Goal: Information Seeking & Learning: Learn about a topic

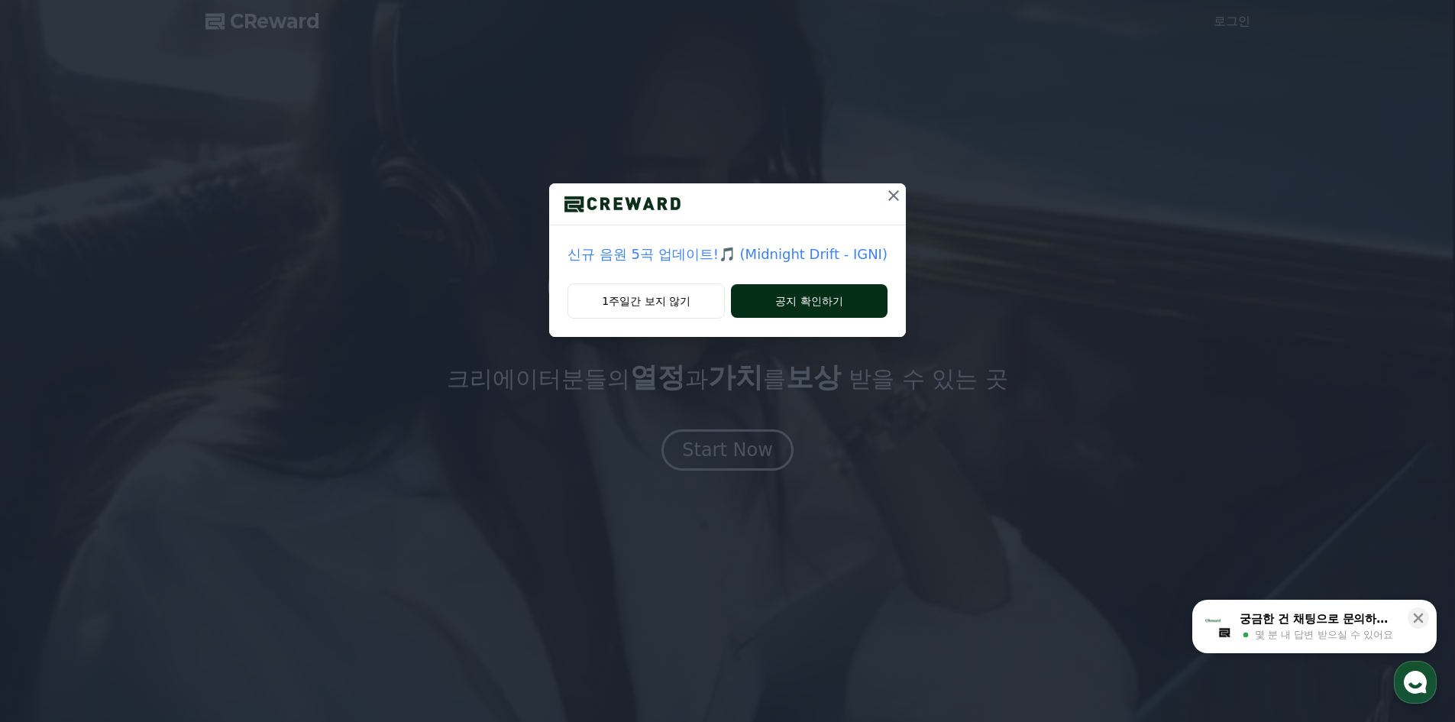
click at [762, 312] on button "공지 확인하기" at bounding box center [809, 301] width 157 height 34
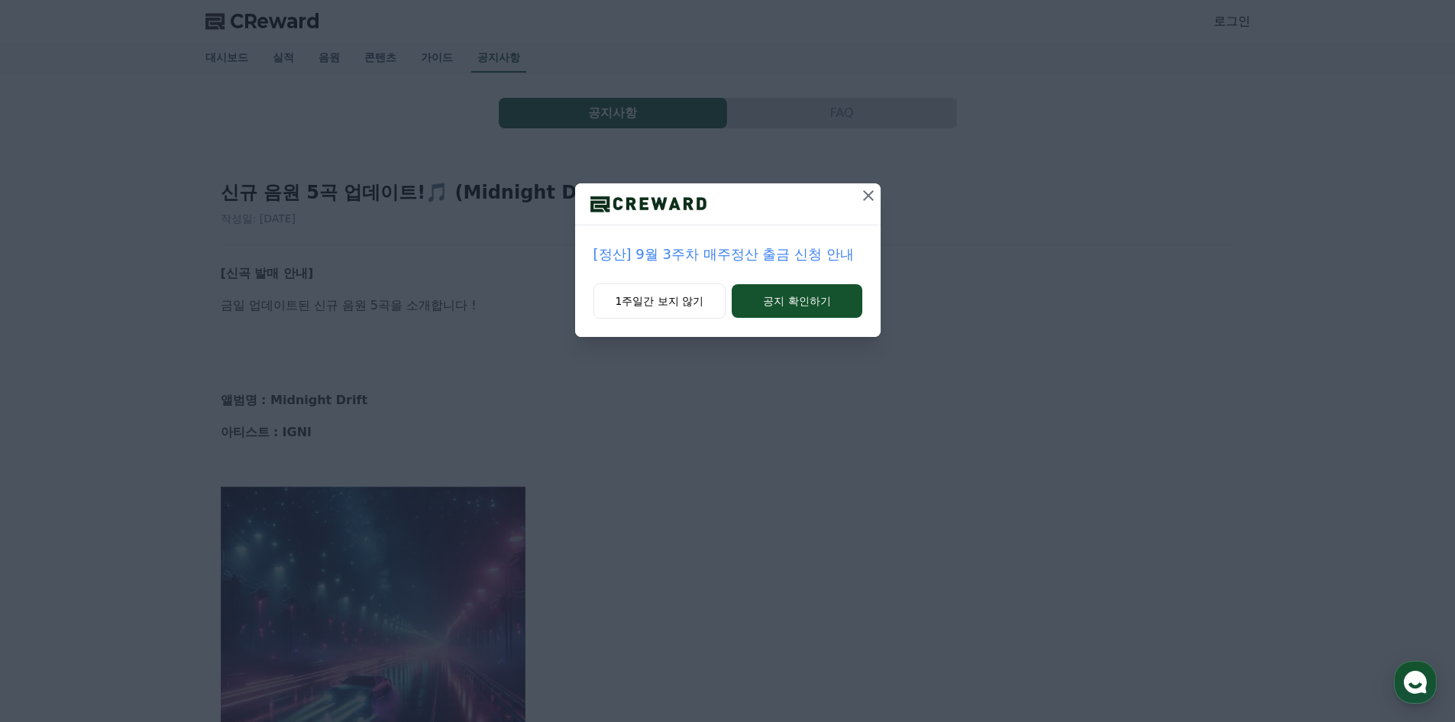
click at [874, 202] on icon at bounding box center [868, 195] width 18 height 18
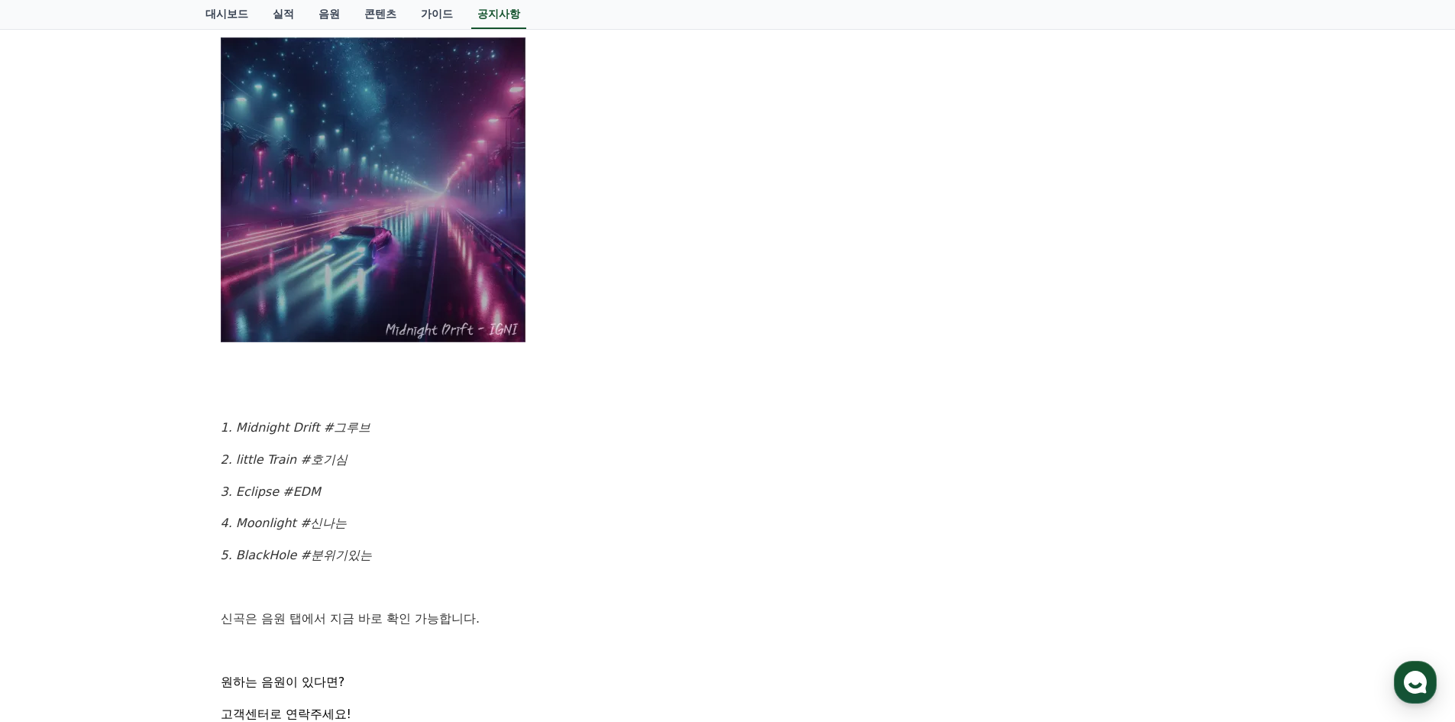
scroll to position [458, 0]
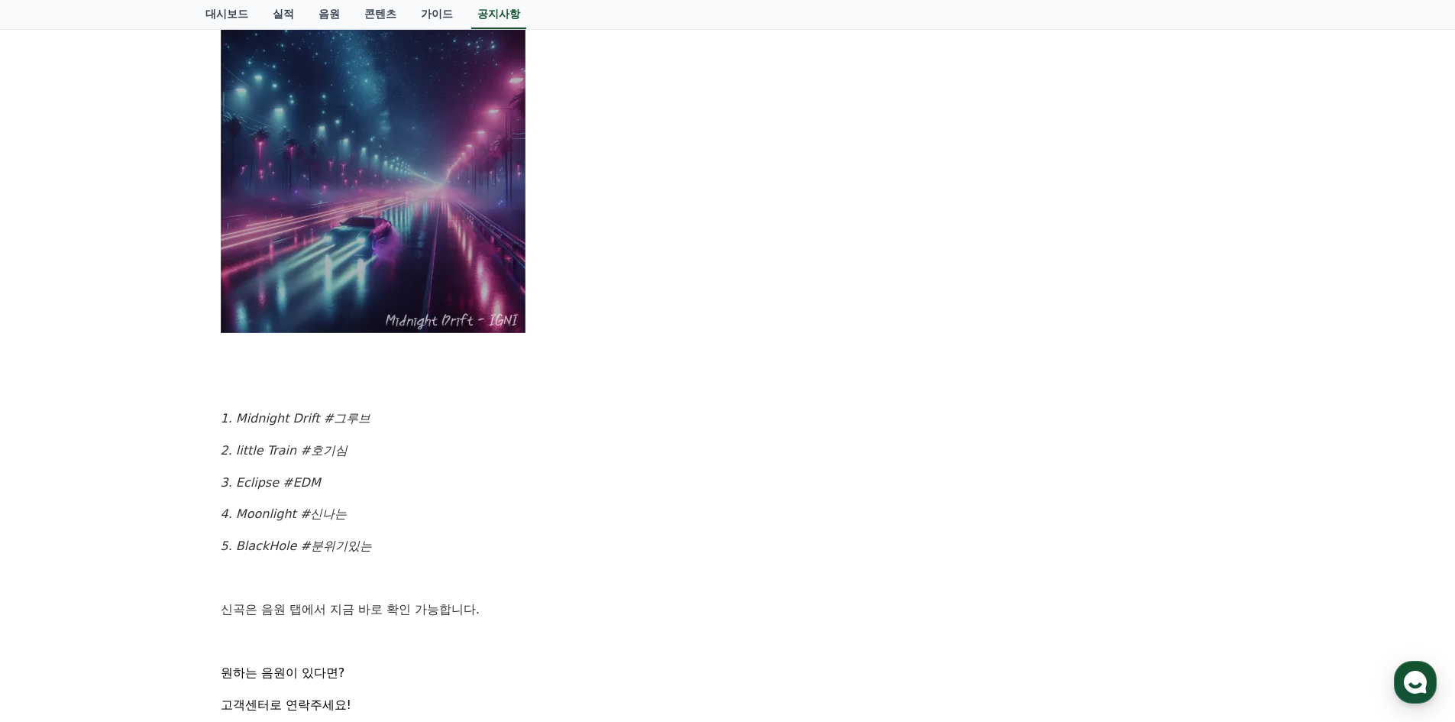
click at [263, 417] on em "1. Midnight Drift #그루브" at bounding box center [296, 418] width 150 height 15
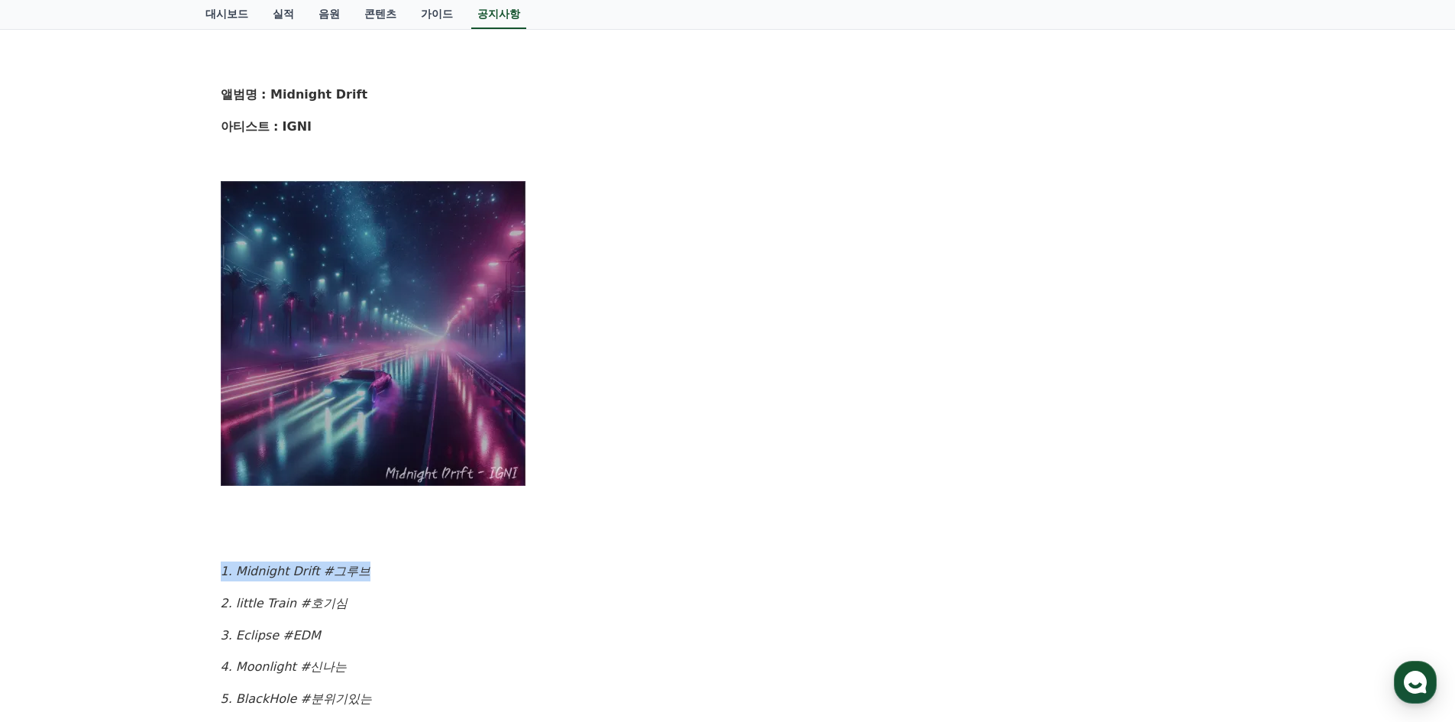
scroll to position [0, 0]
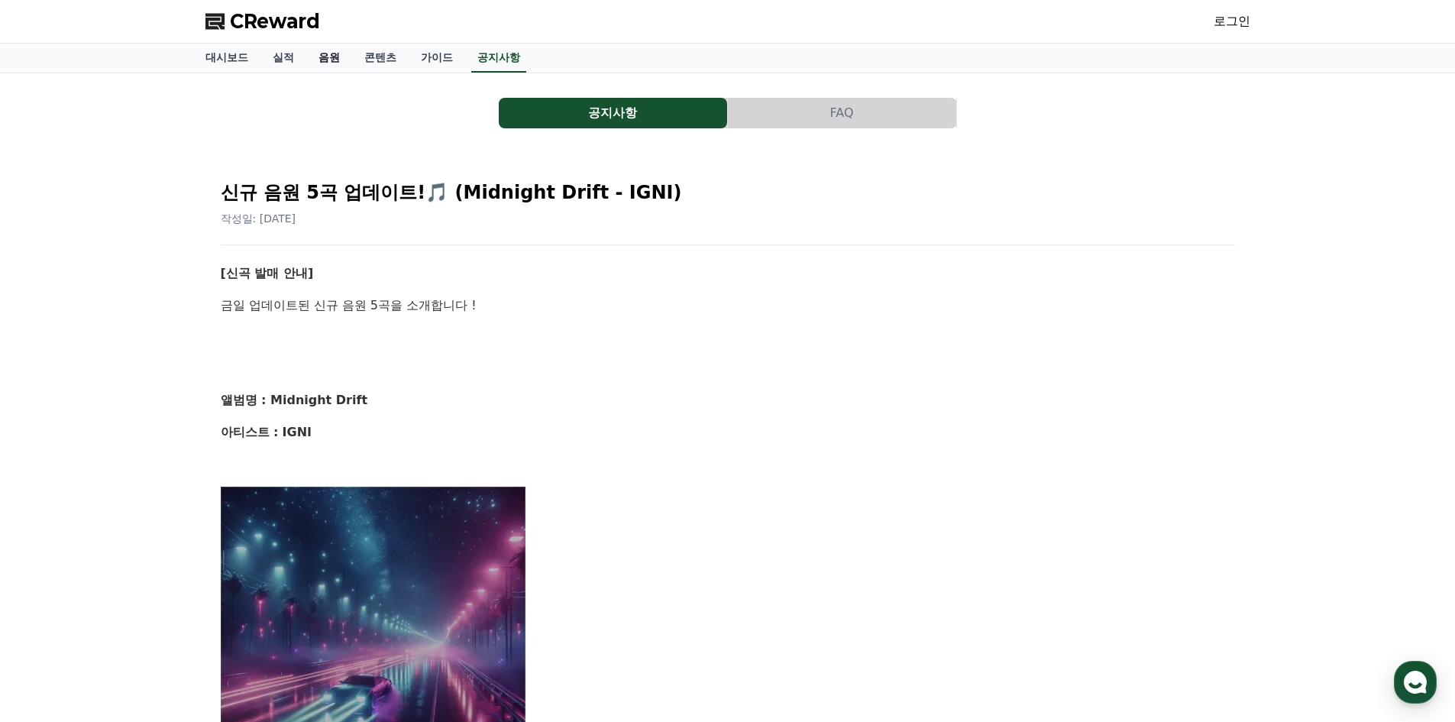
click at [333, 59] on link "음원" at bounding box center [329, 58] width 46 height 29
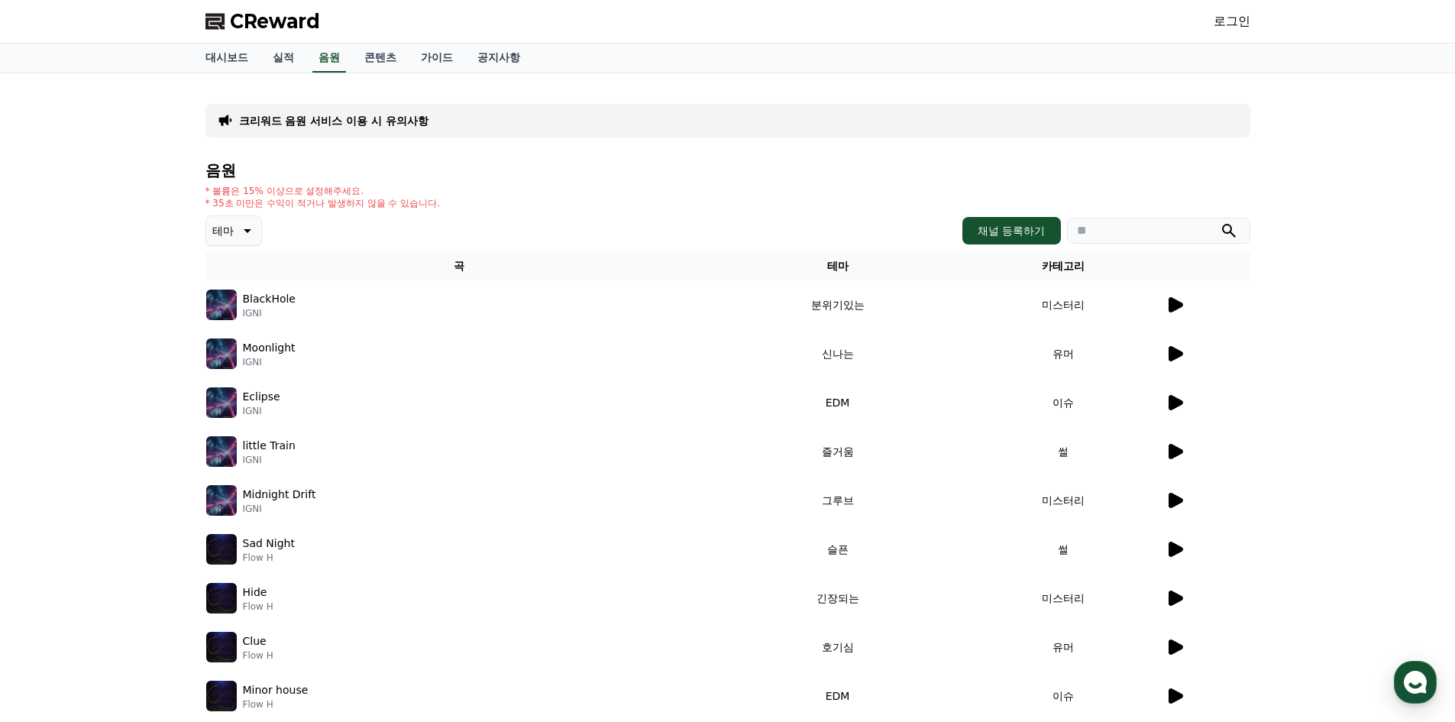
click at [280, 297] on p "BlackHole" at bounding box center [269, 299] width 53 height 16
drag, startPoint x: 284, startPoint y: 297, endPoint x: 268, endPoint y: 306, distance: 18.5
click at [283, 300] on p "BlackHole" at bounding box center [269, 299] width 53 height 16
click at [248, 312] on p "IGNI" at bounding box center [269, 313] width 53 height 12
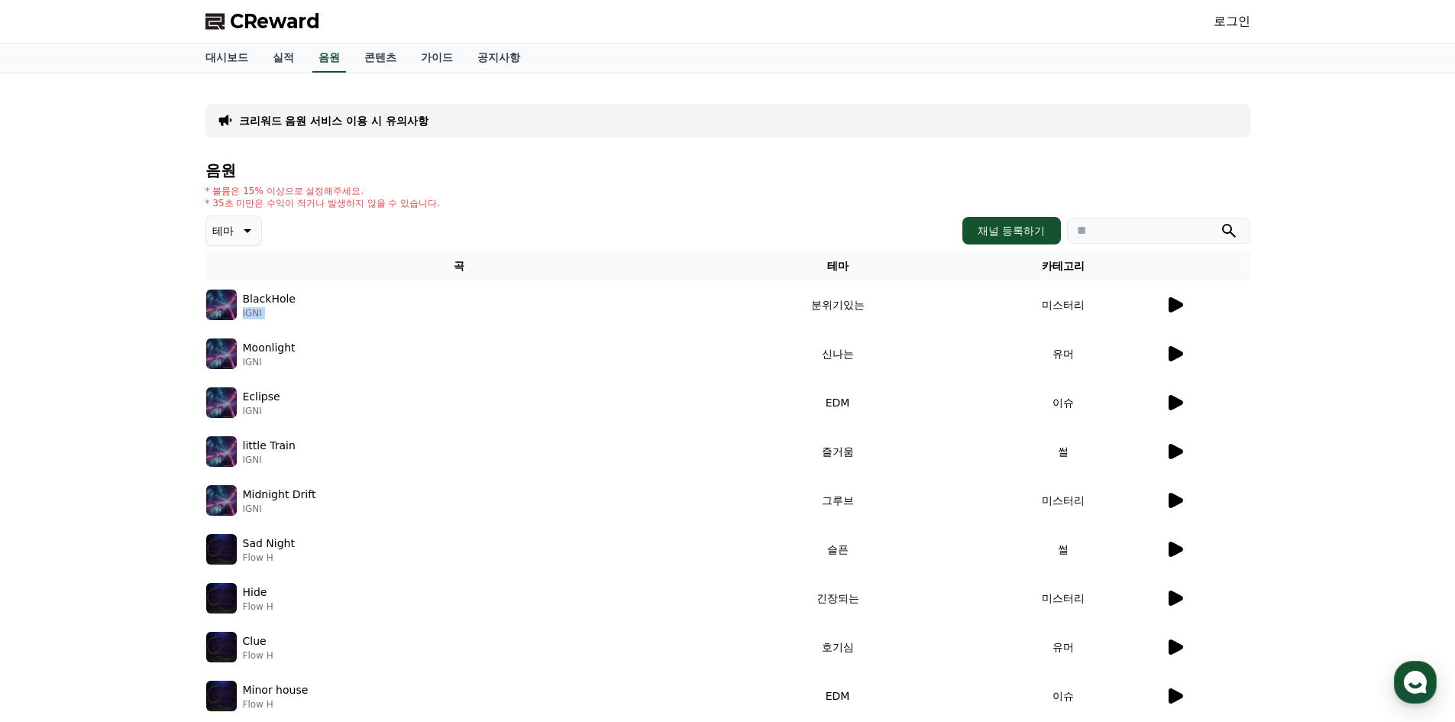
click at [248, 312] on p "IGNI" at bounding box center [269, 313] width 53 height 12
click at [1168, 301] on icon at bounding box center [1175, 305] width 18 height 18
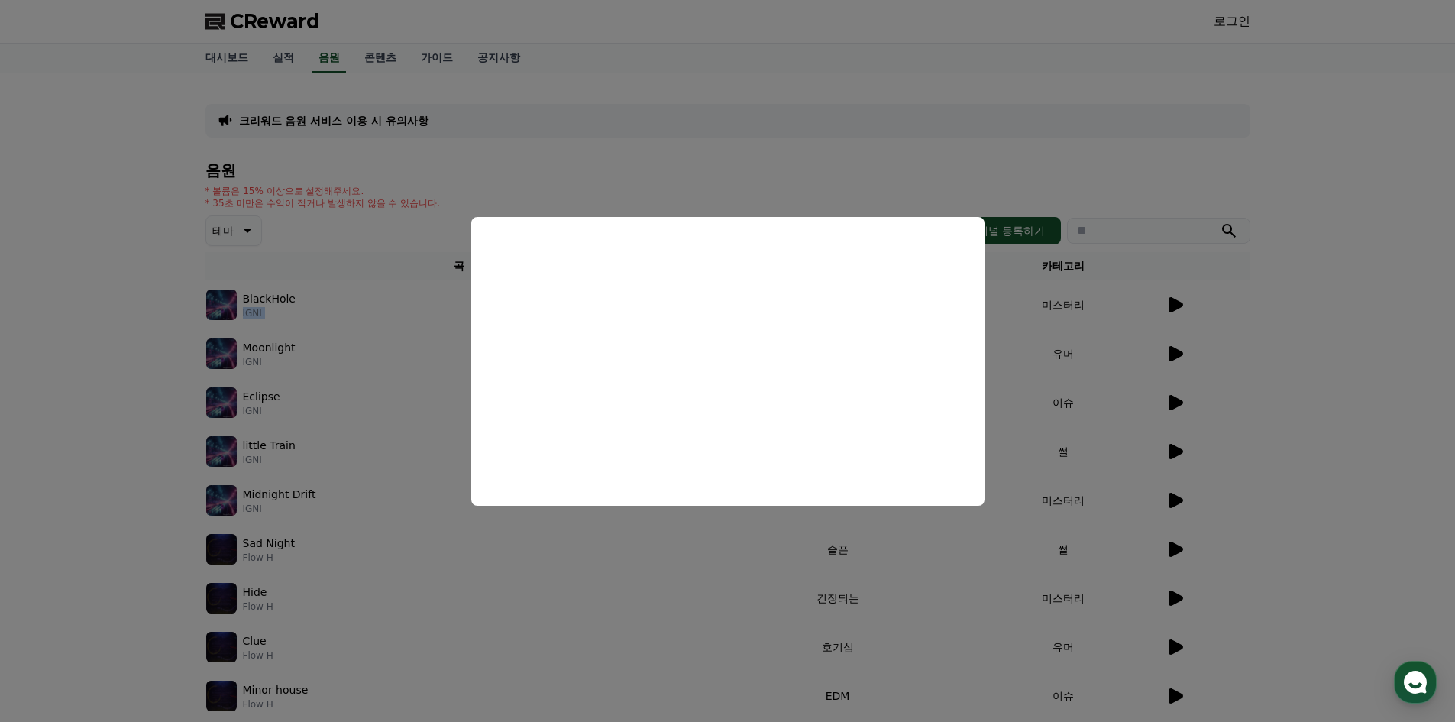
drag, startPoint x: 205, startPoint y: 461, endPoint x: 239, endPoint y: 429, distance: 47.0
click at [206, 461] on button "close modal" at bounding box center [727, 361] width 1455 height 722
click at [296, 348] on div "Moonlight IGNI" at bounding box center [459, 353] width 506 height 31
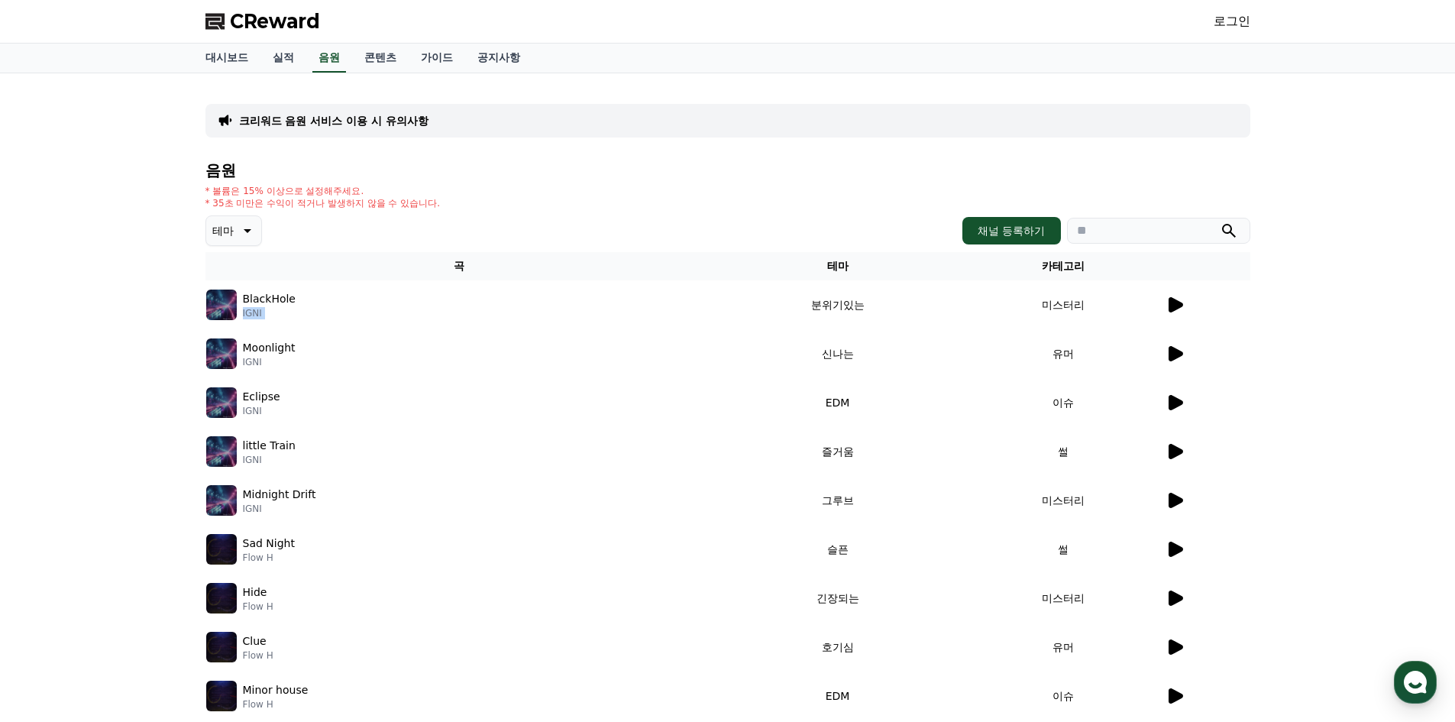
click at [280, 354] on p "Moonlight" at bounding box center [269, 348] width 53 height 16
click at [1160, 354] on td "유머" at bounding box center [1064, 353] width 202 height 49
click at [1169, 347] on icon at bounding box center [1175, 354] width 18 height 18
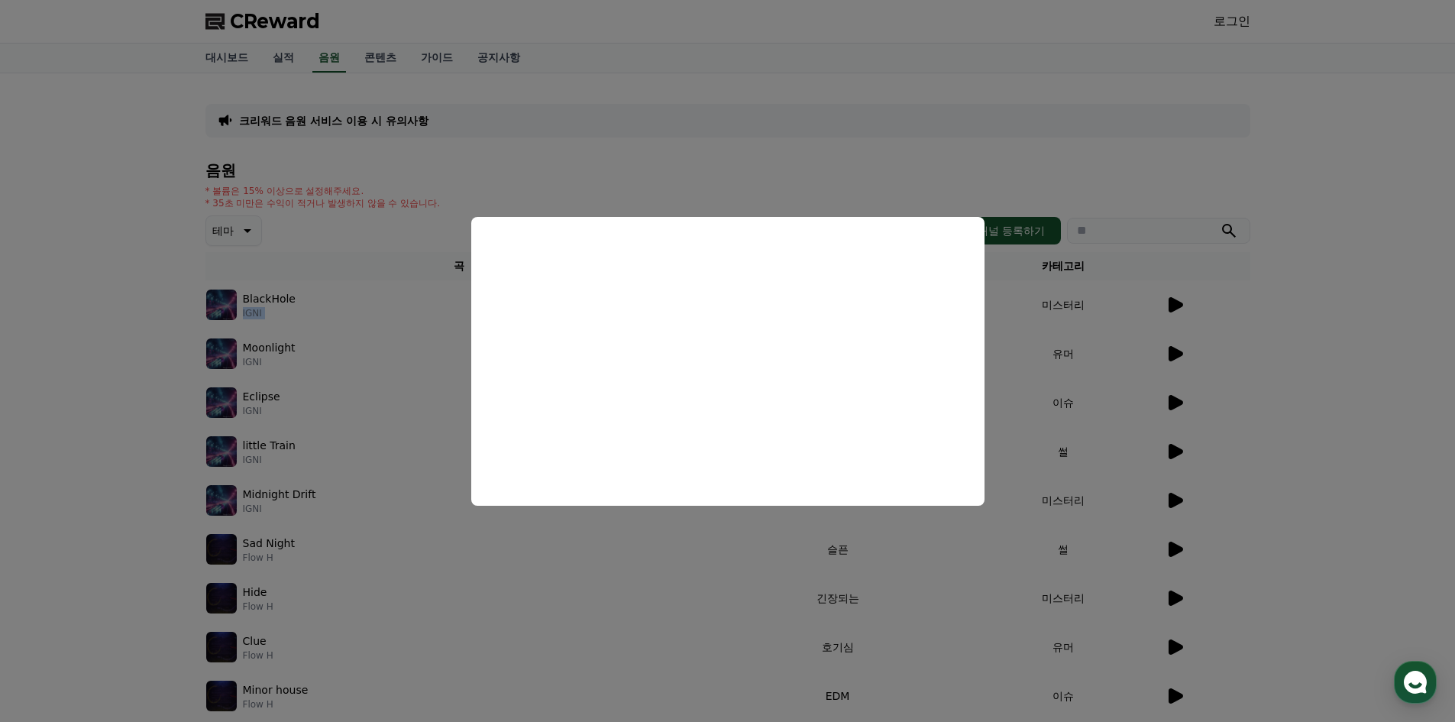
click at [393, 569] on button "close modal" at bounding box center [727, 361] width 1455 height 722
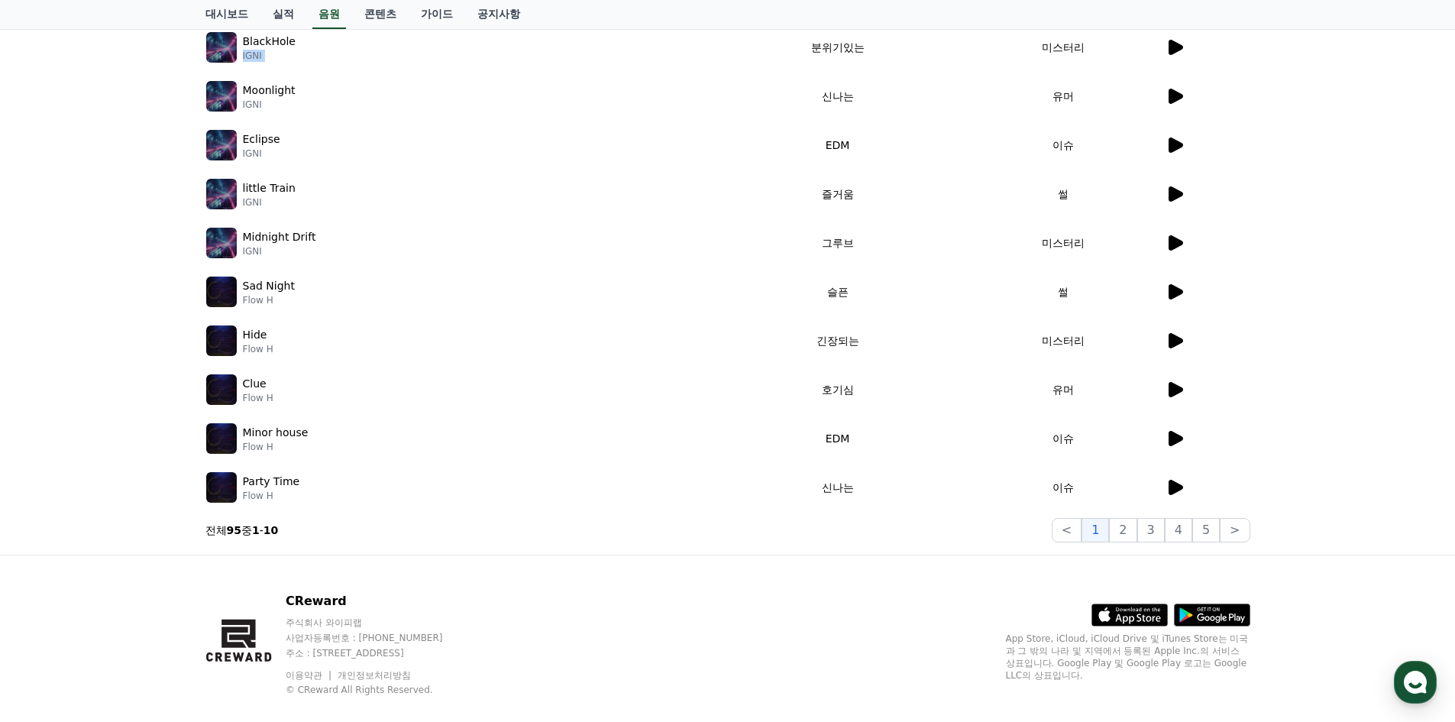
scroll to position [280, 0]
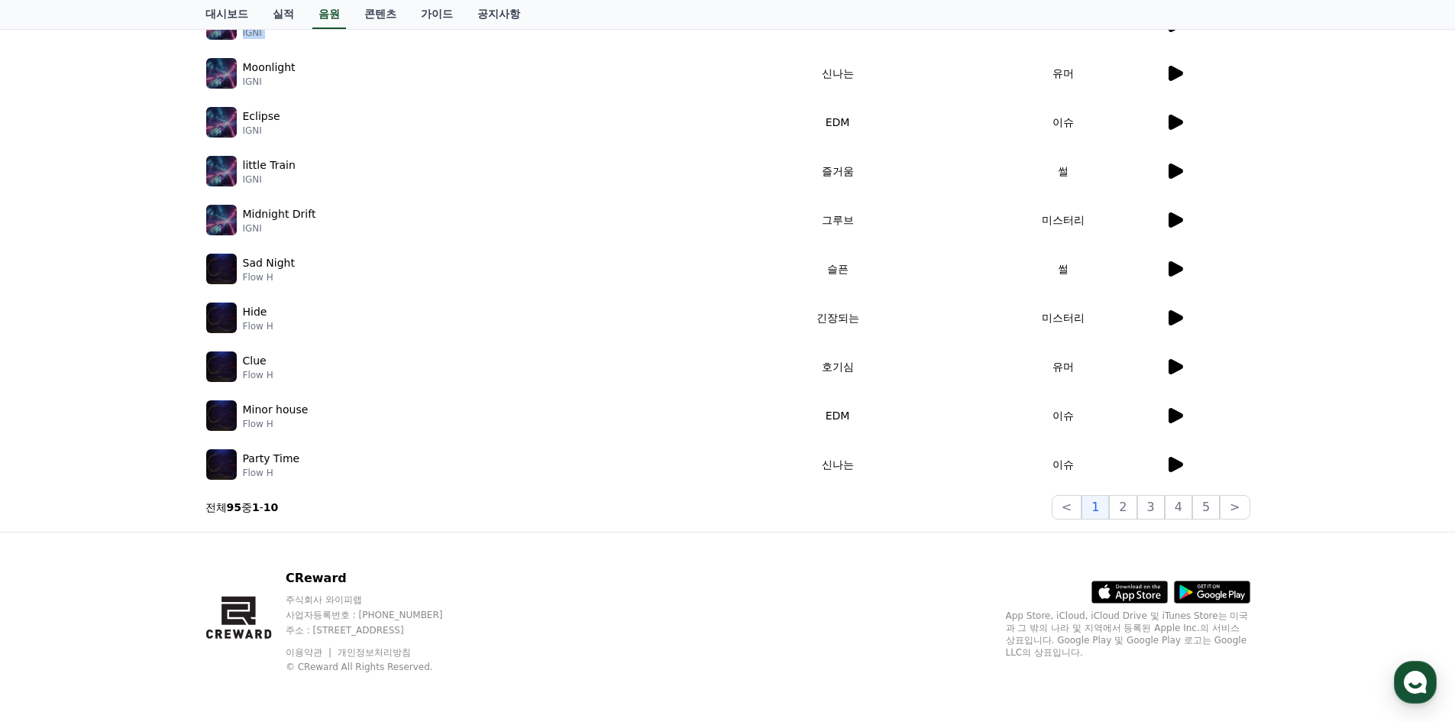
click at [248, 490] on div "음원 * 볼륨은 15% 이상으로 설정해주세요. * 35초 미만은 수익이 적거나 발생하지 않을 수 있습니다. 테마 채널 등록하기 곡 테마 카테고…" at bounding box center [728, 201] width 1045 height 638
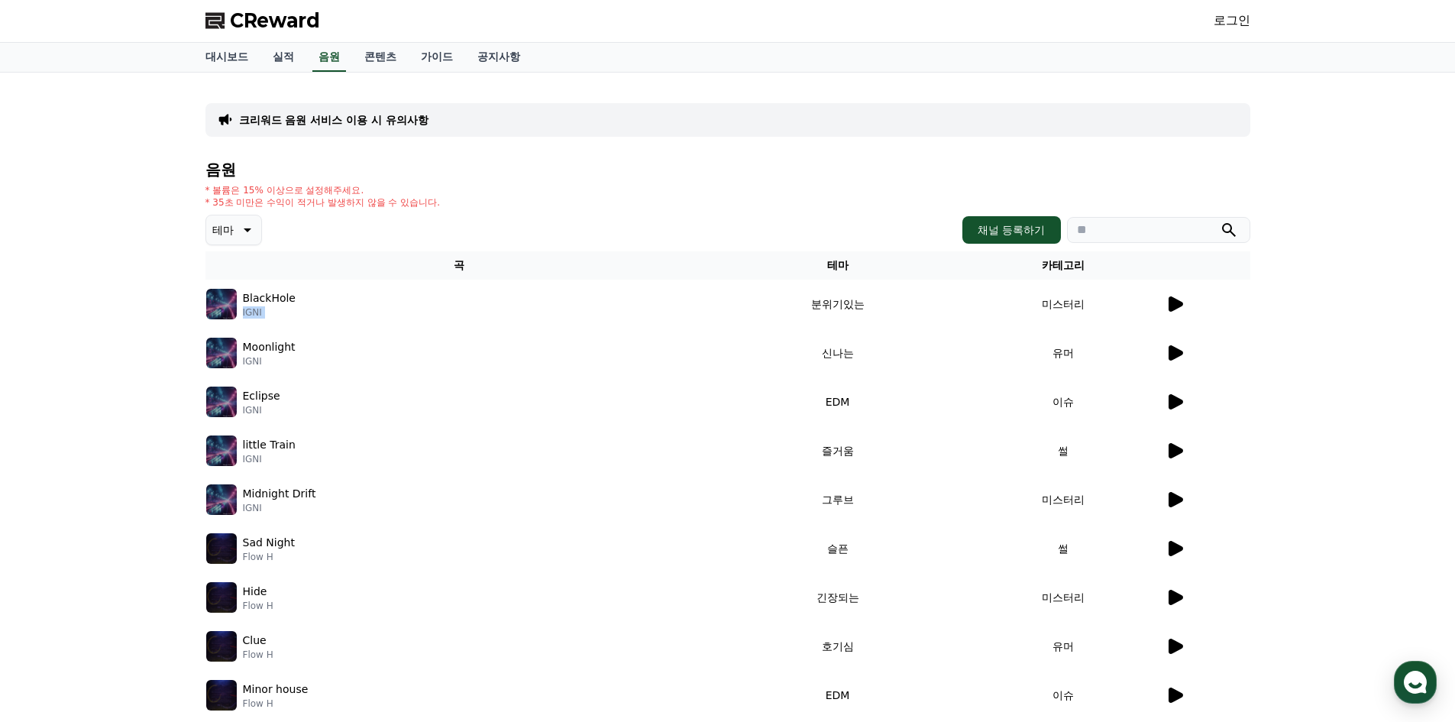
scroll to position [0, 0]
click at [330, 63] on link "음원" at bounding box center [329, 58] width 34 height 29
click at [253, 219] on button "테마" at bounding box center [234, 230] width 57 height 31
click at [236, 277] on button "전체" at bounding box center [225, 271] width 34 height 34
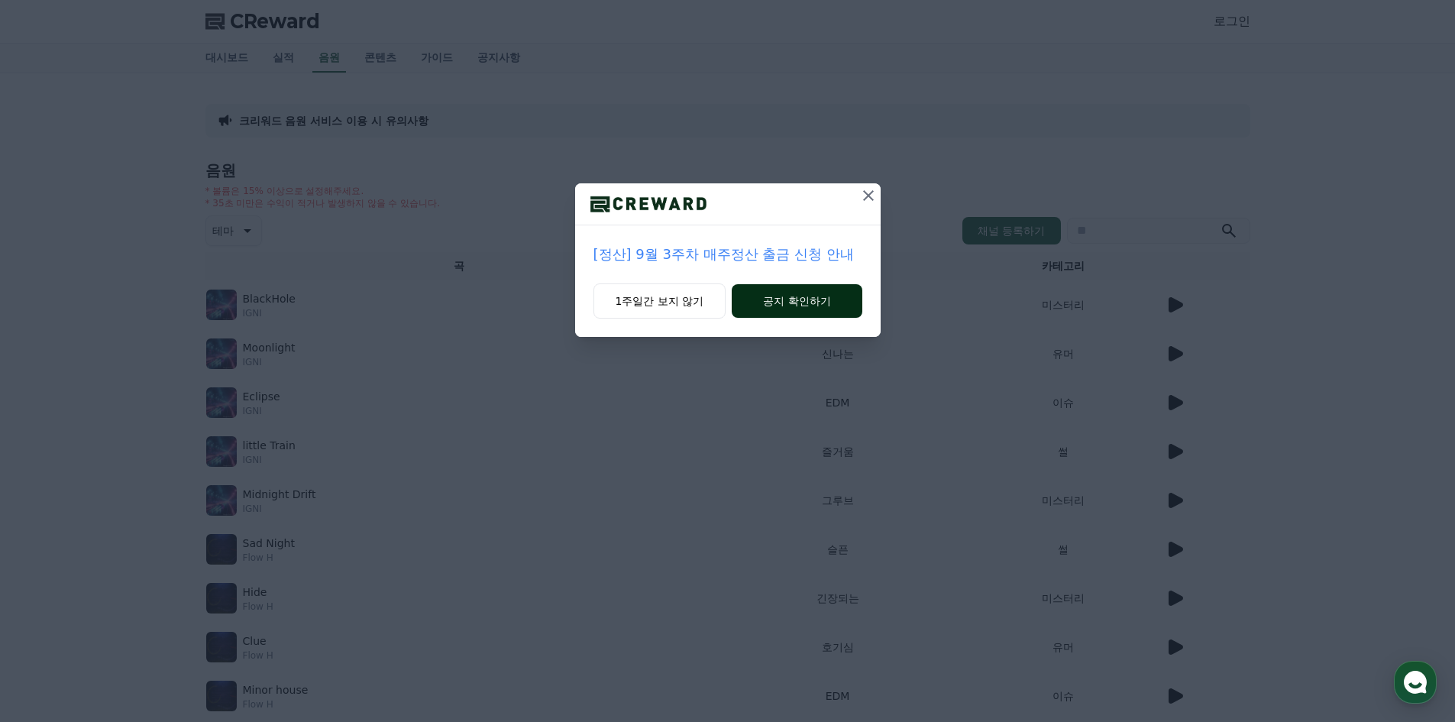
click at [786, 294] on button "공지 확인하기" at bounding box center [797, 301] width 130 height 34
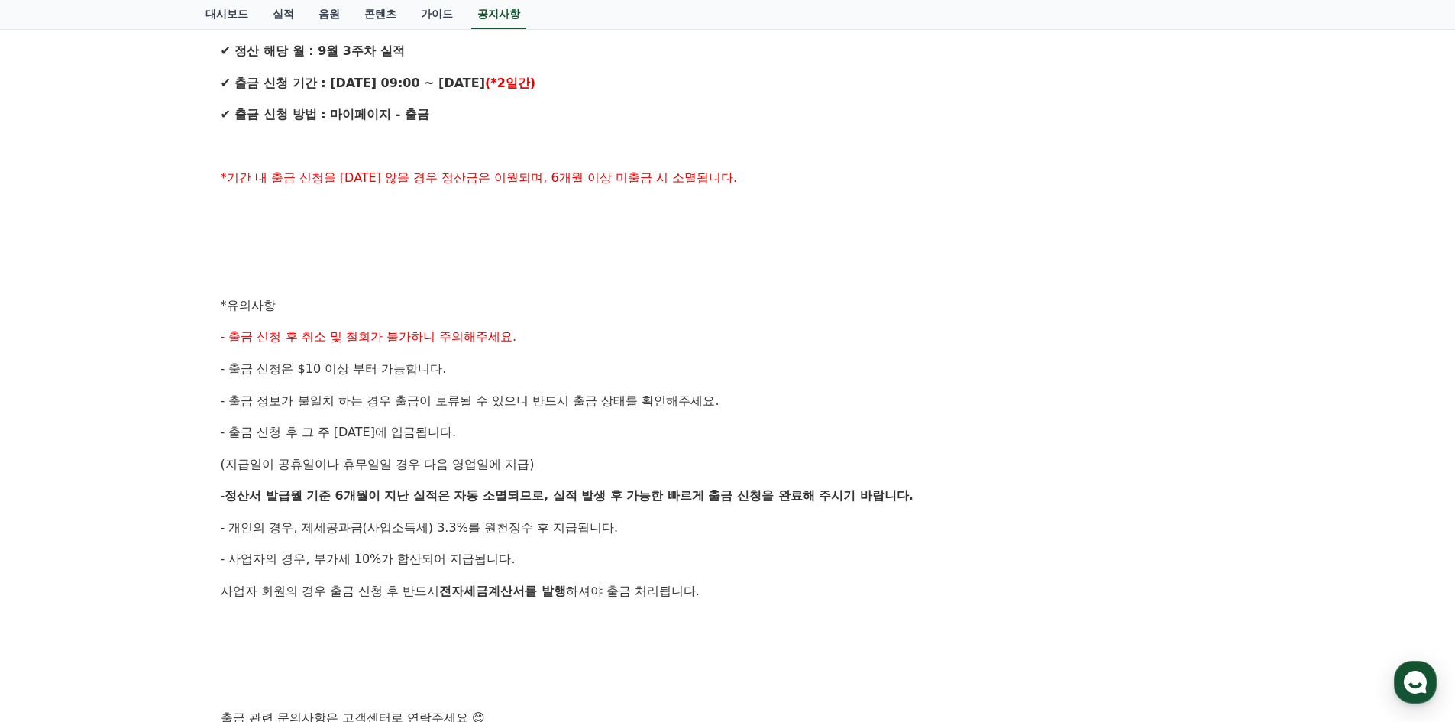
scroll to position [382, 0]
click at [389, 354] on div "안녕하세요, 크리워드입니다. 크리워드의 매주정산 9월 3주차 출금 신청 안내드립니다. ✔ 정산 해당 월 : 9월 3주차 실적 ✔ 출금 신청 기…" at bounding box center [728, 321] width 1015 height 878
click at [372, 366] on span "- 출금 신청은 $10 이상 부터 가능합니다." at bounding box center [334, 368] width 226 height 15
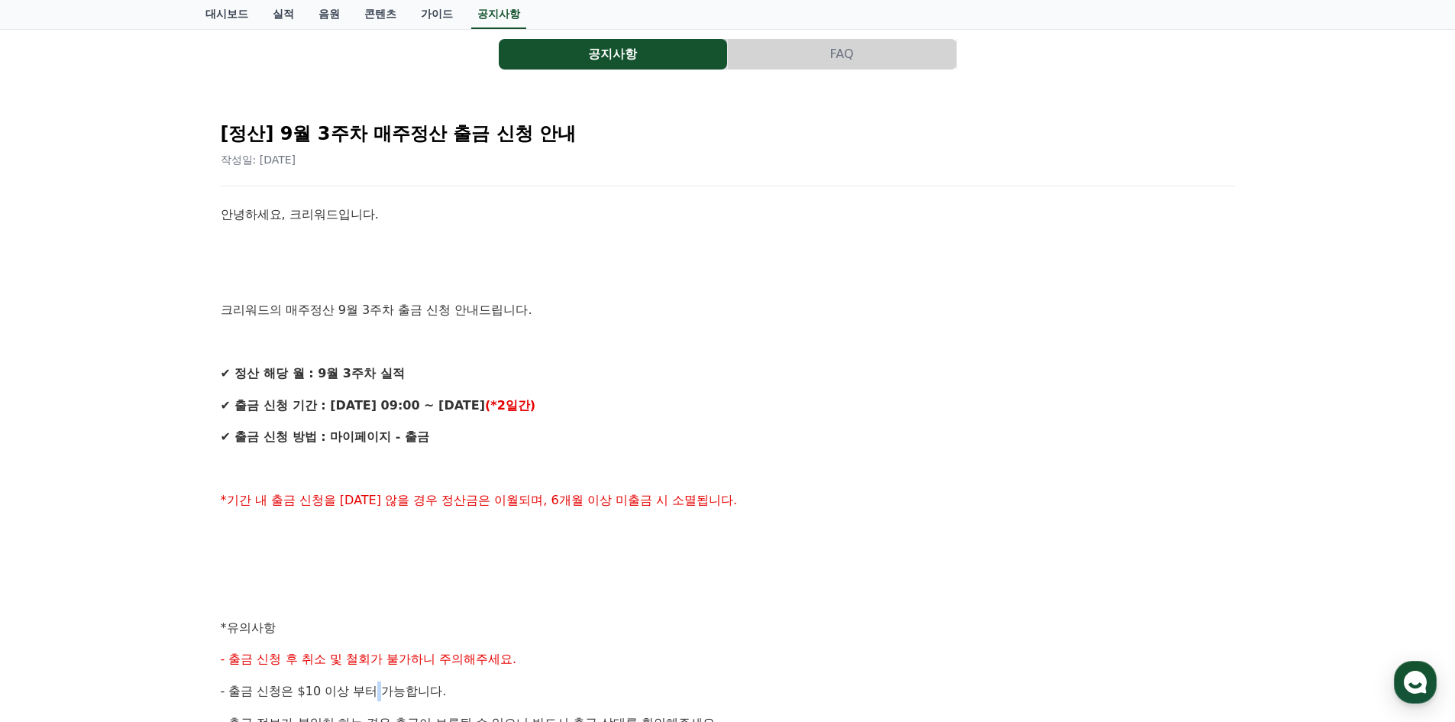
scroll to position [0, 0]
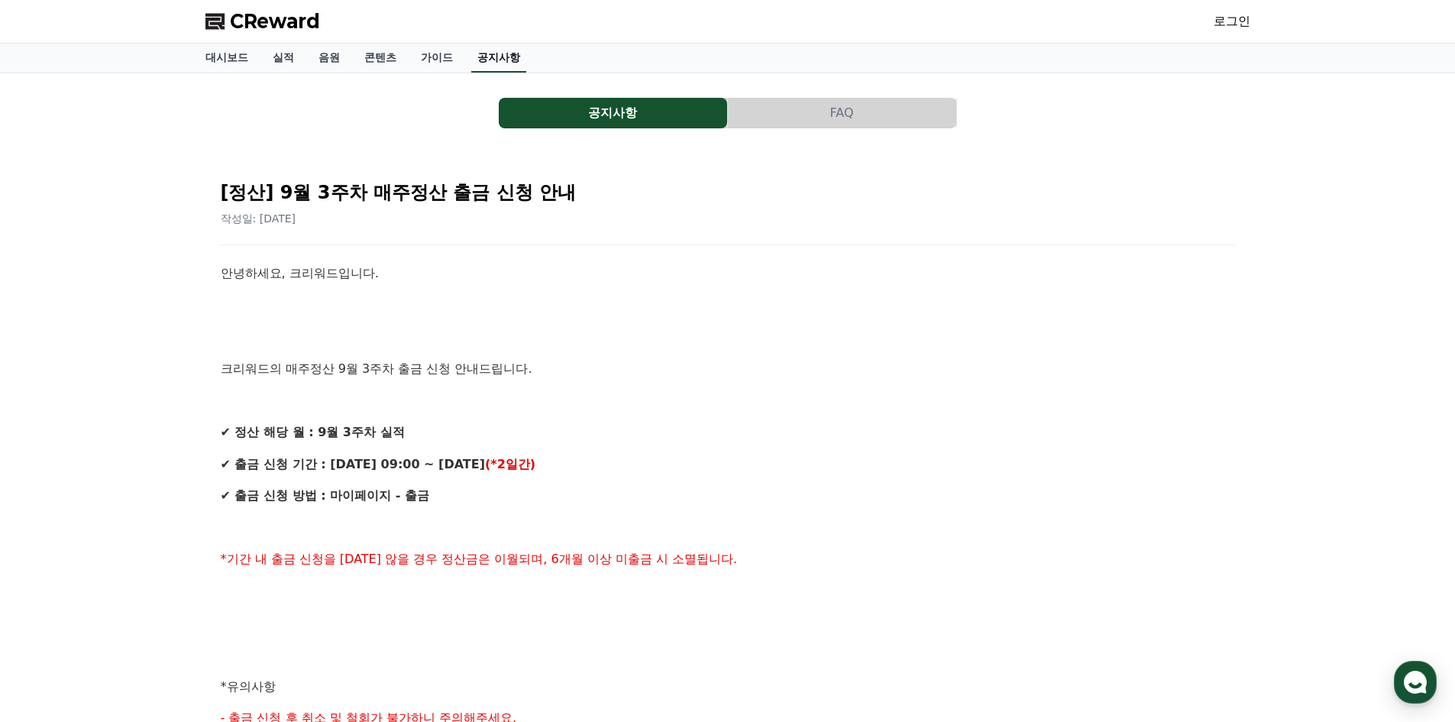
click at [502, 60] on link "공지사항" at bounding box center [498, 58] width 55 height 29
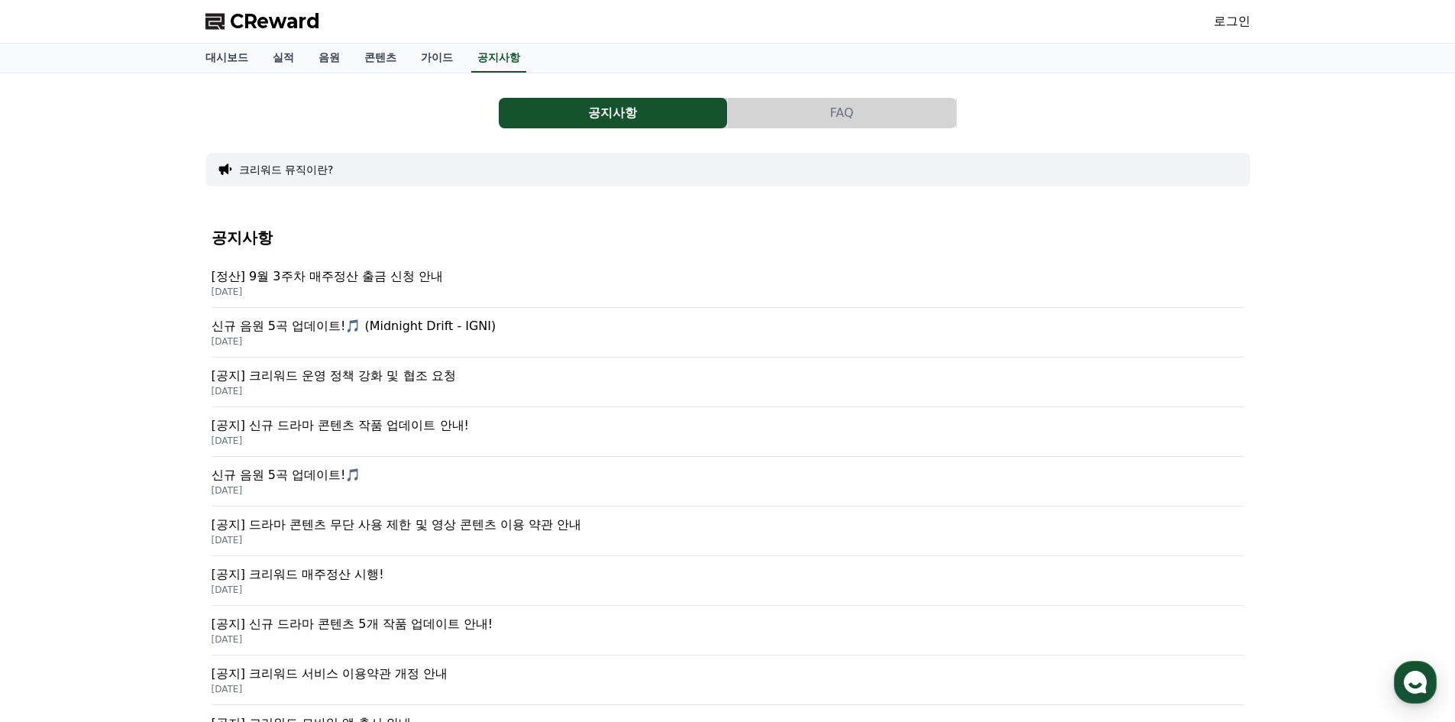
click at [325, 574] on p "[공지] 크리워드 매주정산 시행!" at bounding box center [728, 574] width 1033 height 18
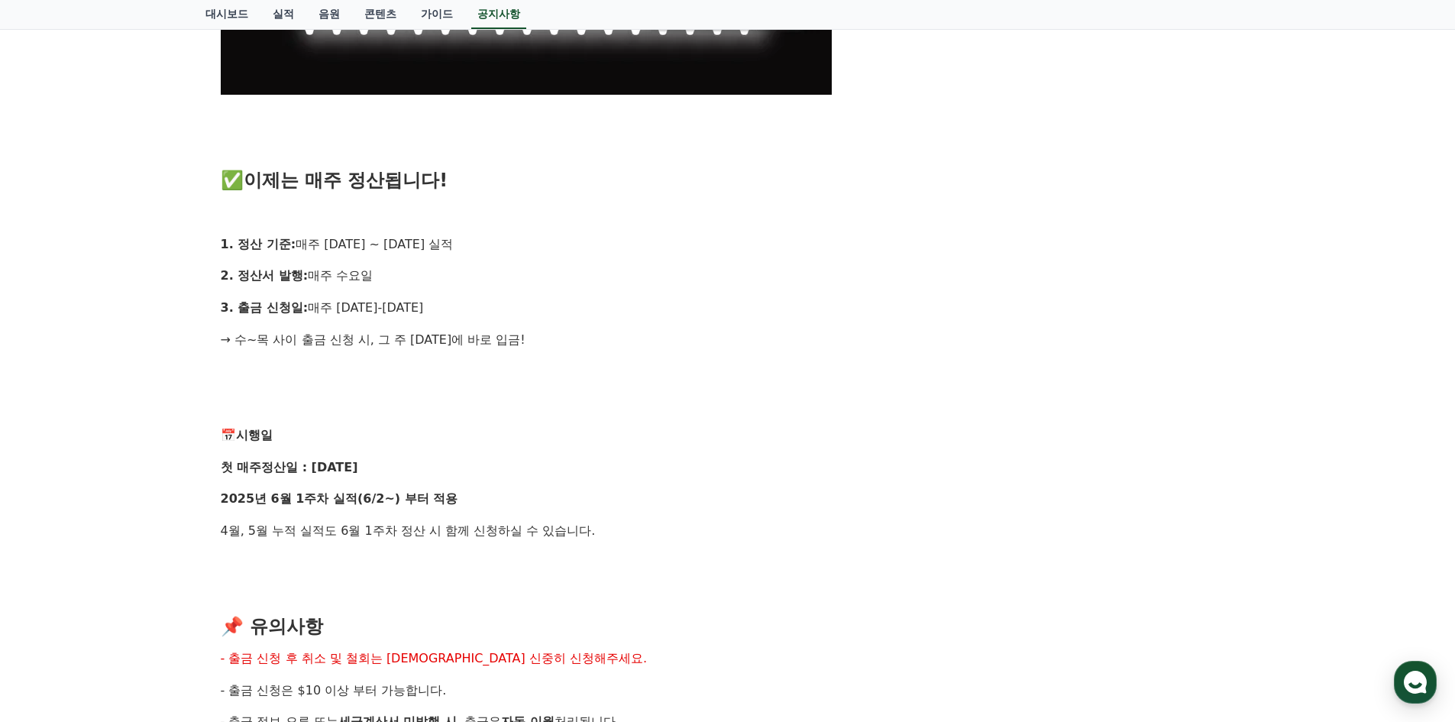
scroll to position [1070, 0]
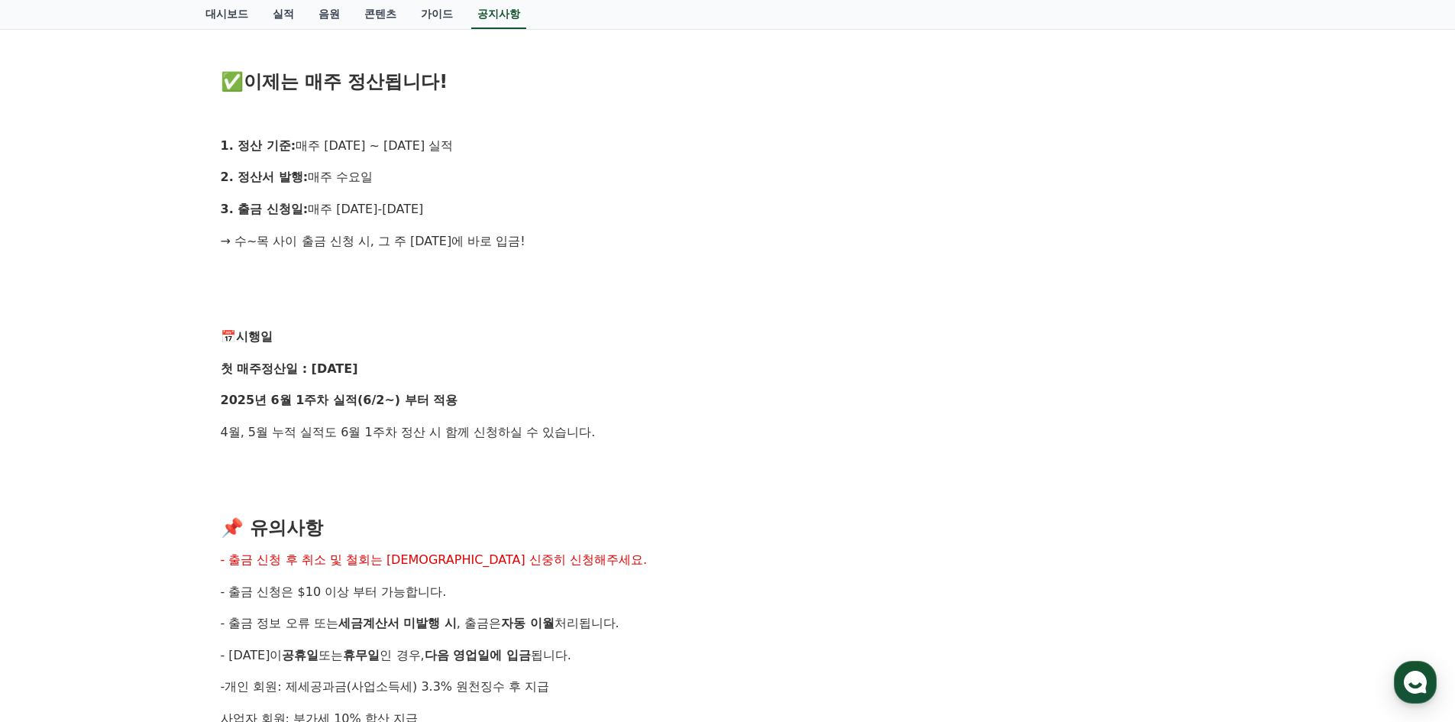
click at [1050, 497] on p at bounding box center [728, 496] width 1015 height 20
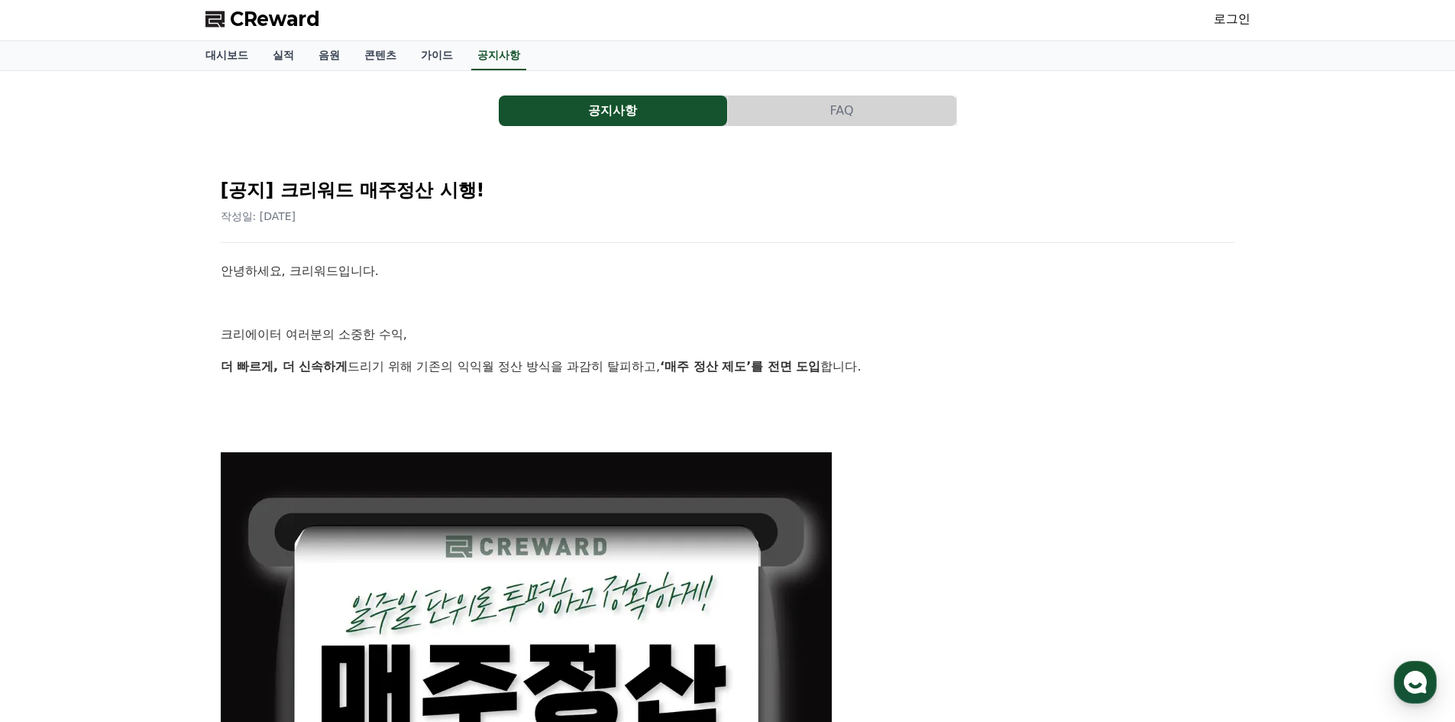
scroll to position [0, 0]
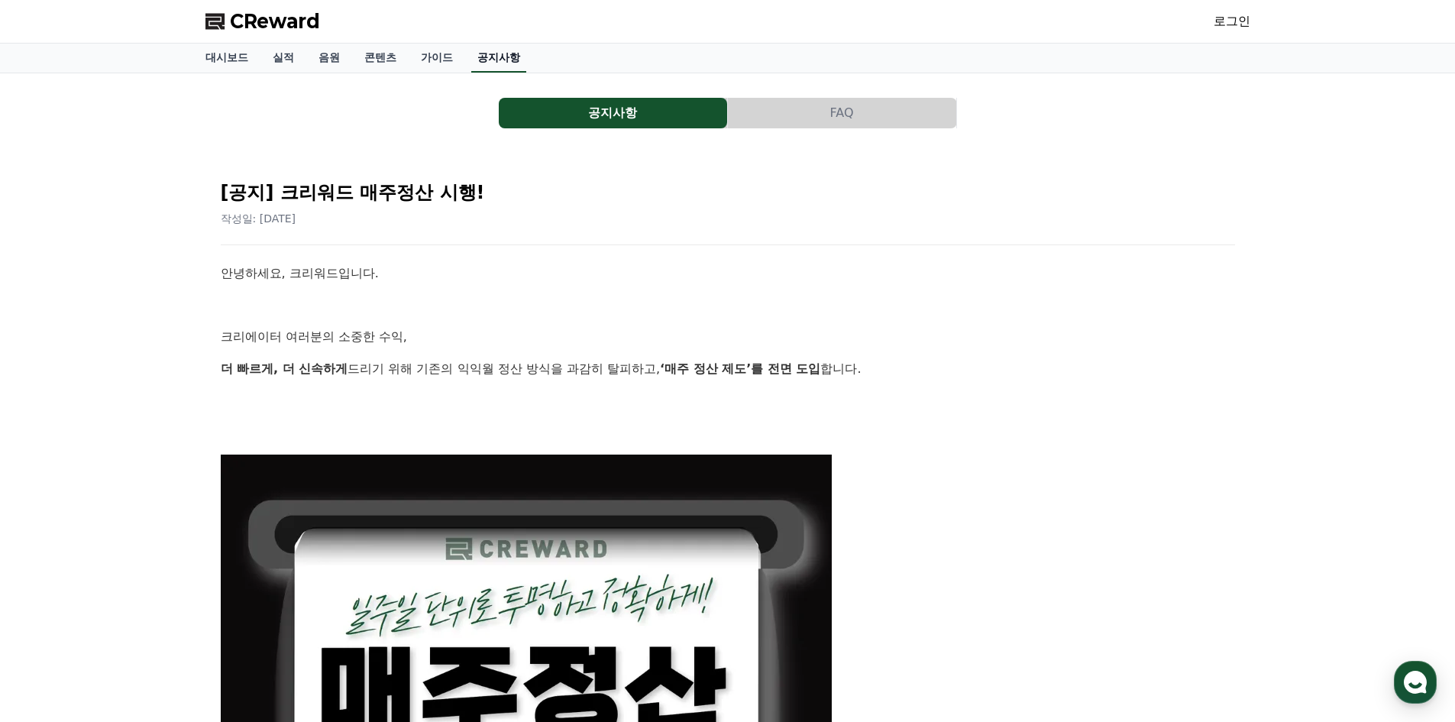
click at [492, 60] on link "공지사항" at bounding box center [498, 58] width 55 height 29
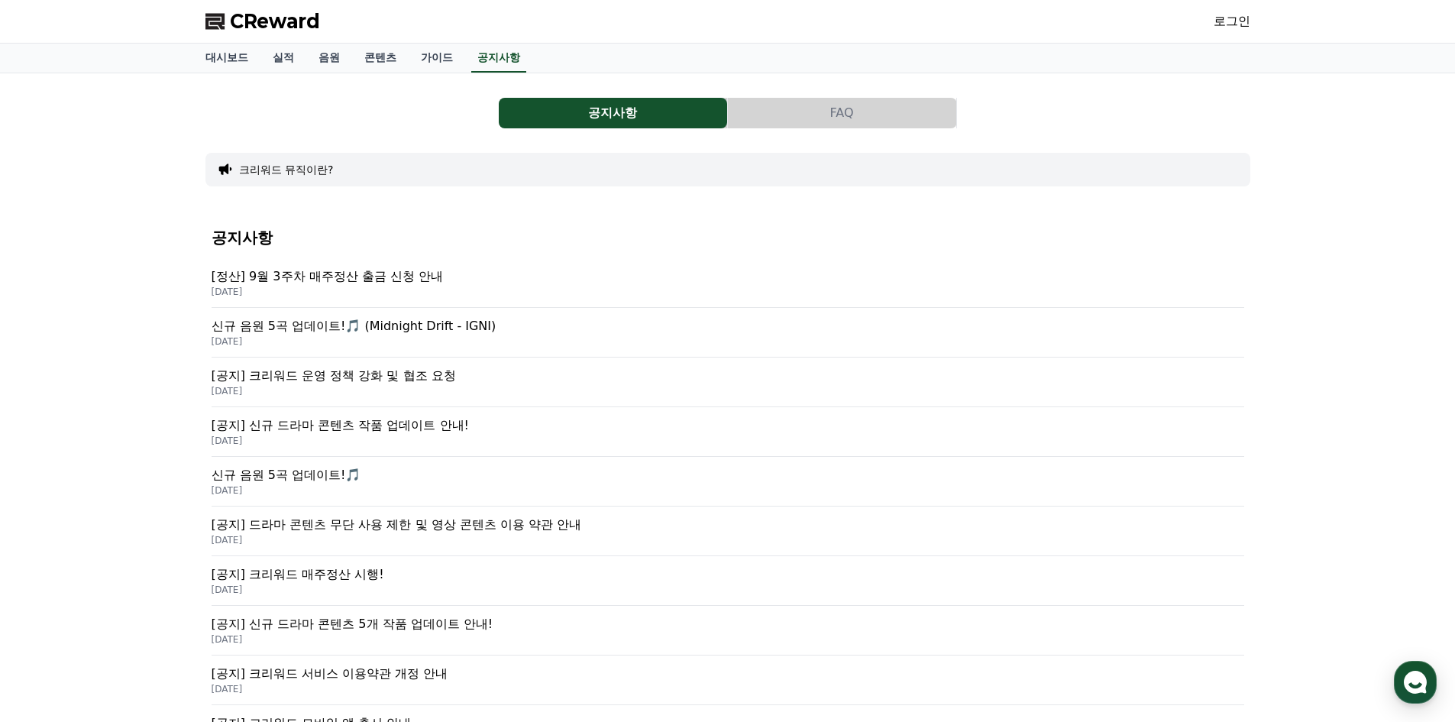
click at [387, 288] on p "2025-09-24" at bounding box center [728, 292] width 1033 height 12
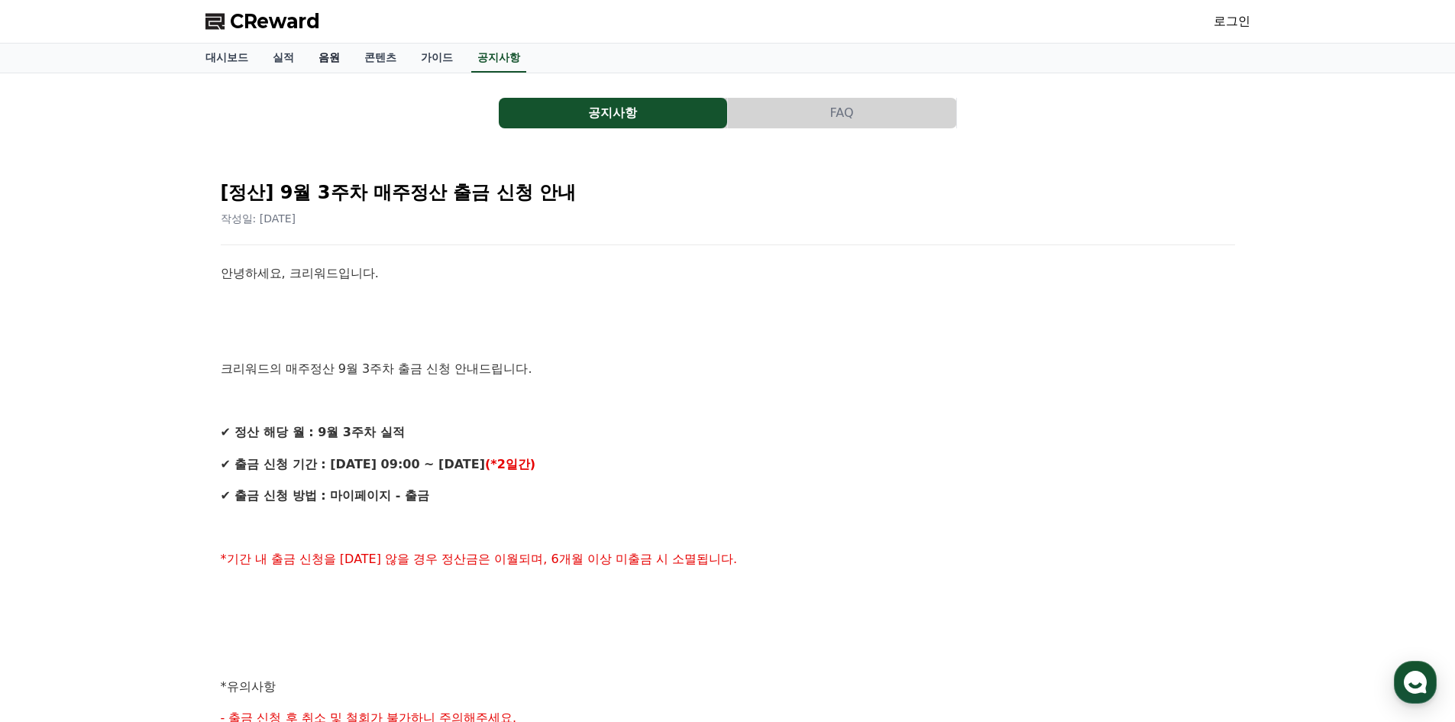
click at [330, 55] on link "음원" at bounding box center [329, 58] width 46 height 29
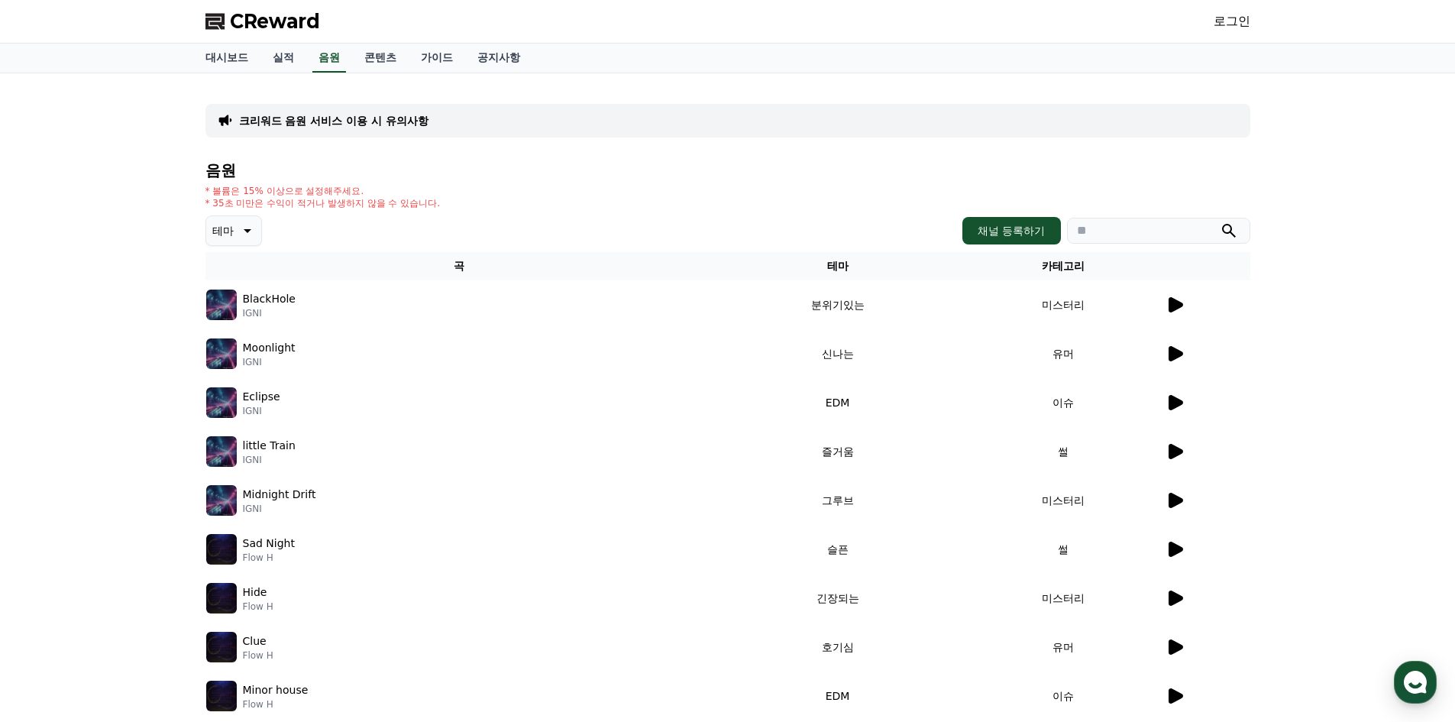
click at [311, 113] on p "크리워드 음원 서비스 이용 시 유의사항" at bounding box center [333, 120] width 189 height 15
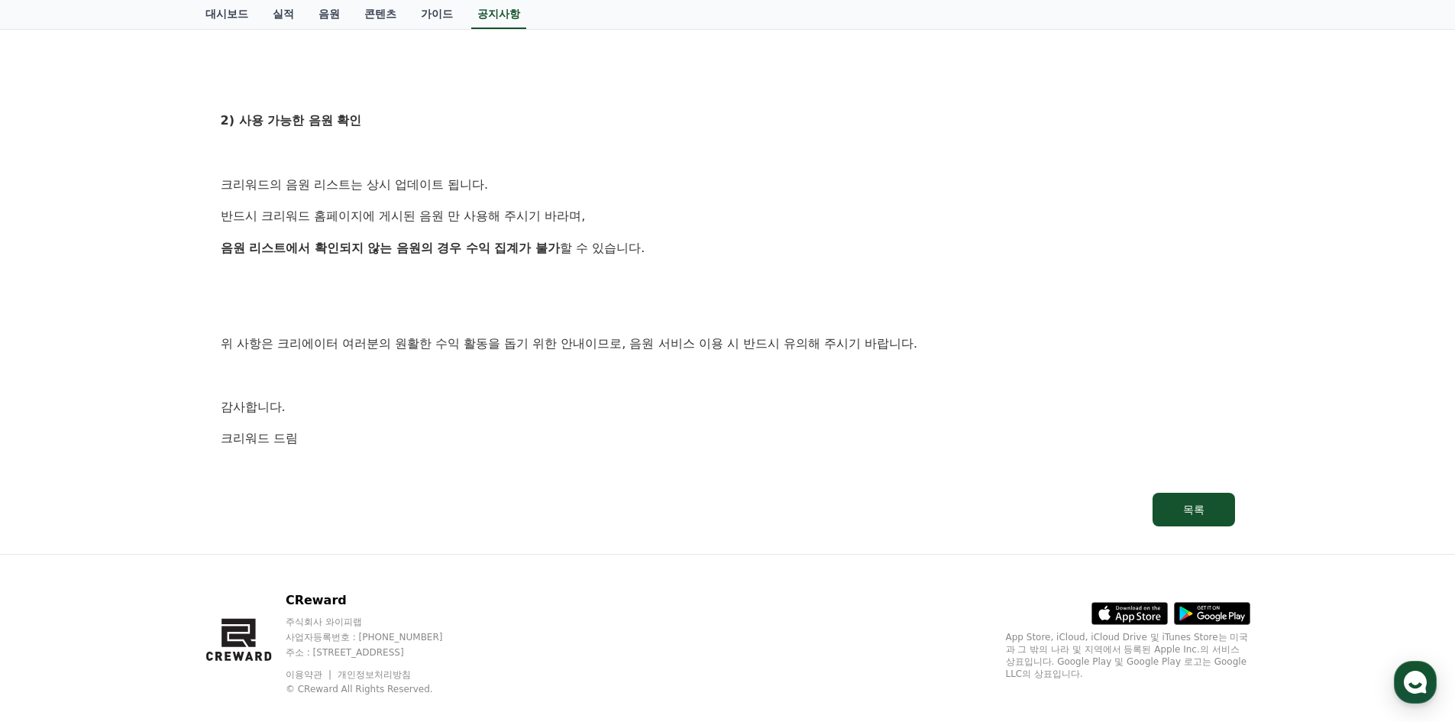
scroll to position [817, 0]
